Goal: Complete application form

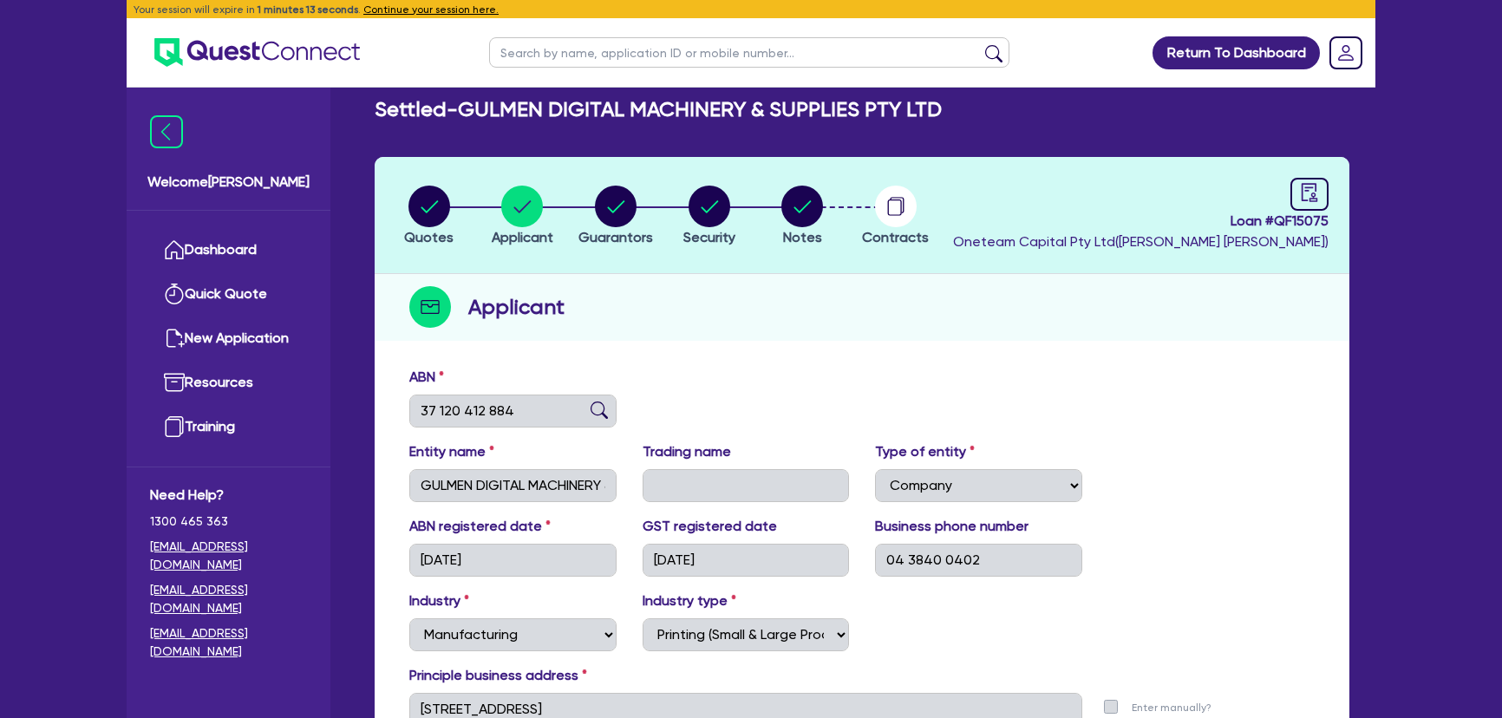
select select "COMPANY"
select select "MANUFACTURING"
select select "PRINTING"
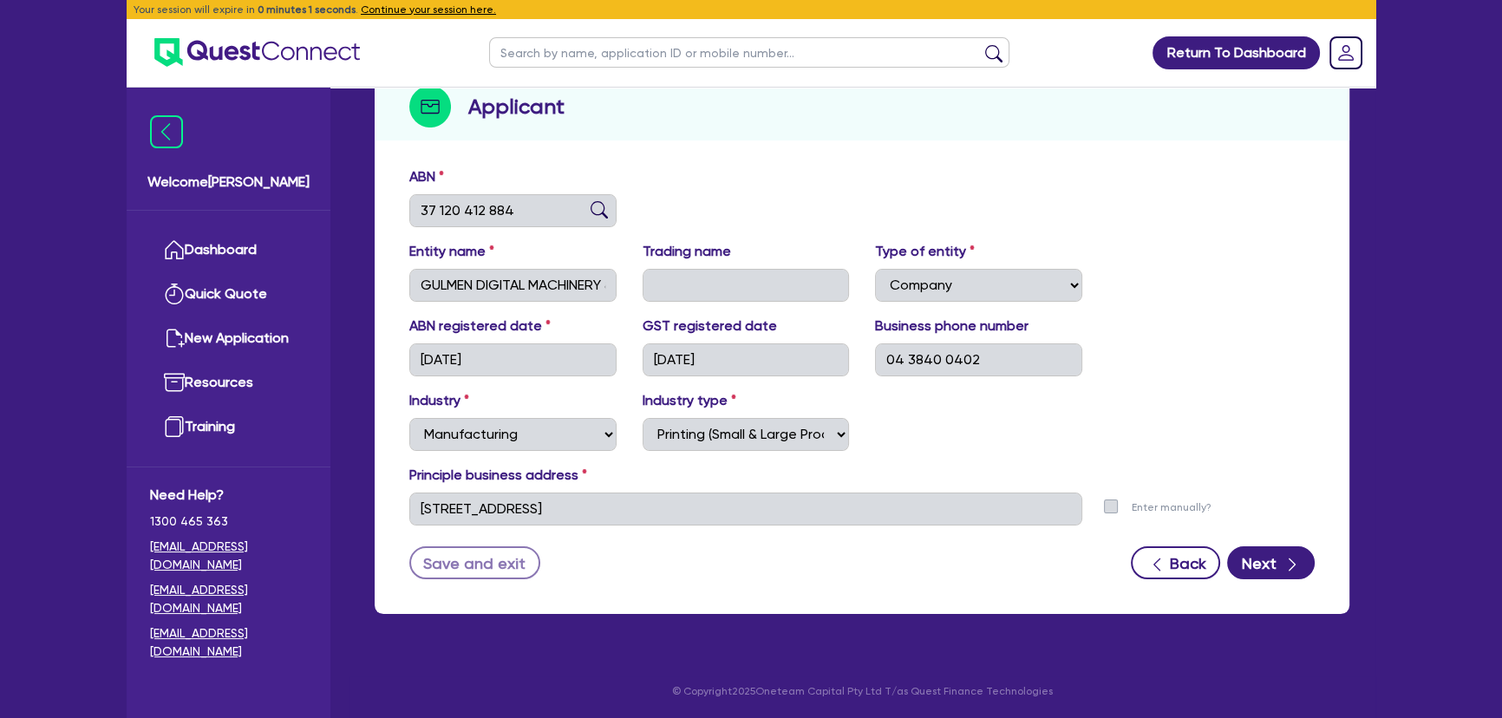
scroll to position [187, 0]
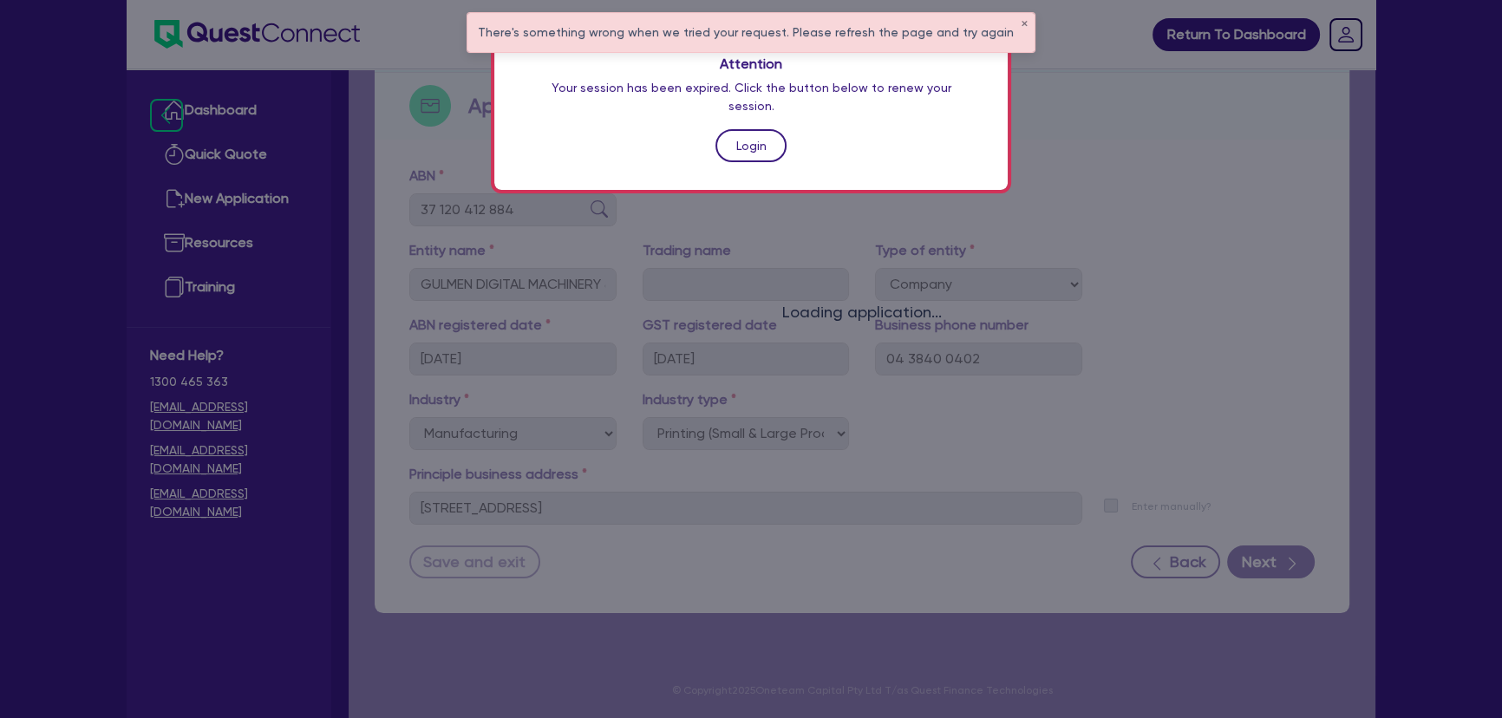
click at [728, 129] on link "Login" at bounding box center [751, 145] width 71 height 33
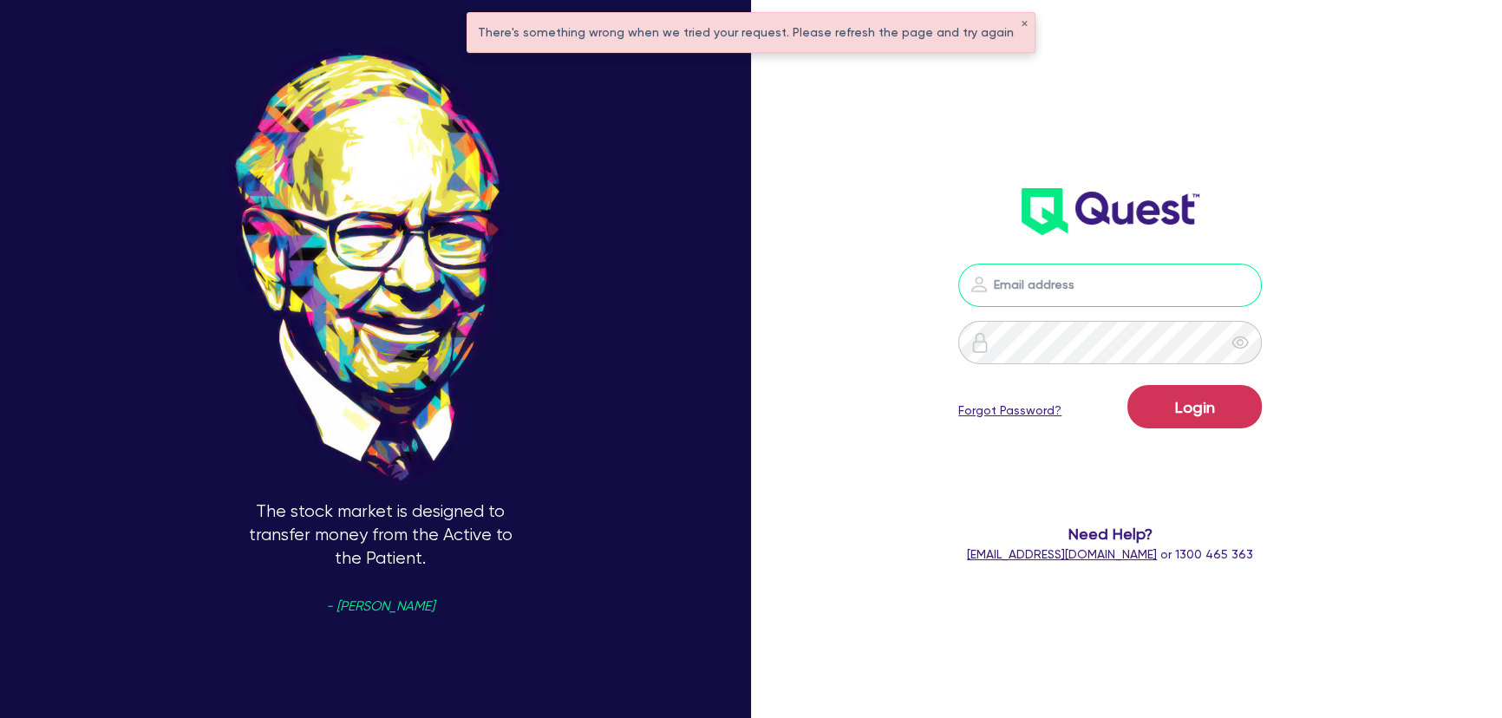
type input "[PERSON_NAME][EMAIL_ADDRESS][PERSON_NAME][DOMAIN_NAME]"
click at [1187, 382] on form "[PERSON_NAME][EMAIL_ADDRESS][PERSON_NAME][DOMAIN_NAME] Login Forgot Password? N…" at bounding box center [1110, 414] width 397 height 300
click at [1185, 397] on button "Login" at bounding box center [1194, 406] width 134 height 43
